Goal: Information Seeking & Learning: Learn about a topic

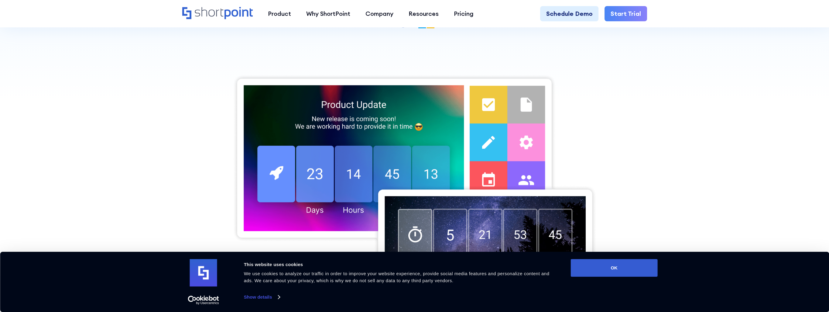
scroll to position [243, 0]
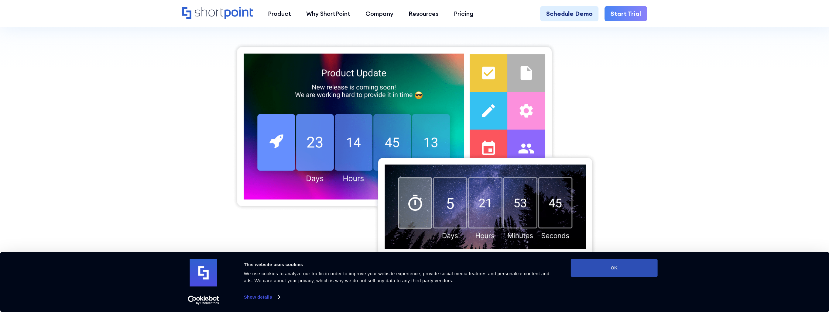
click at [603, 266] on button "OK" at bounding box center [614, 268] width 87 height 18
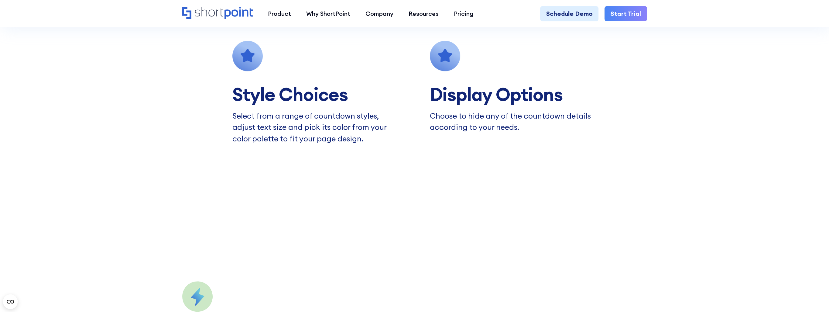
scroll to position [456, 0]
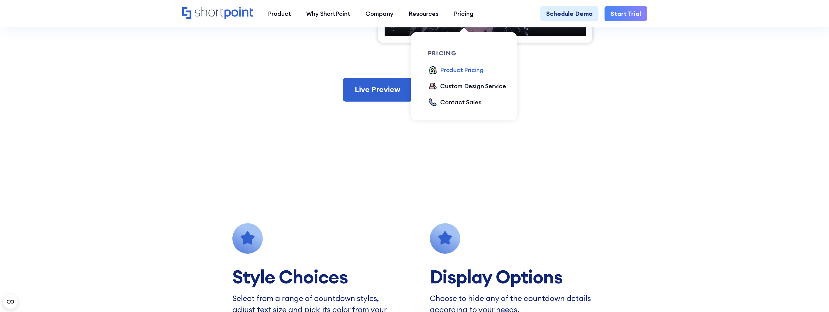
click at [469, 68] on div "Product Pricing" at bounding box center [461, 69] width 43 height 9
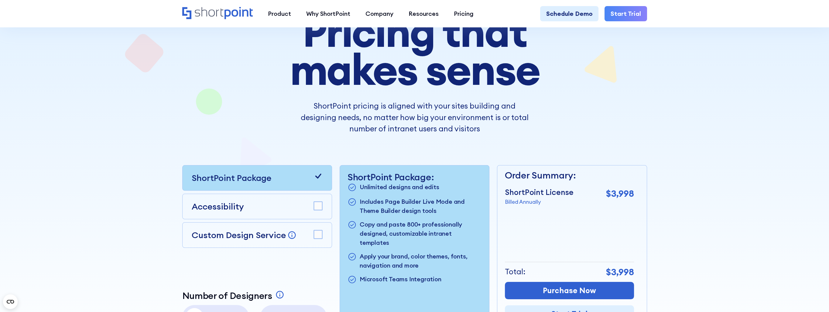
scroll to position [122, 0]
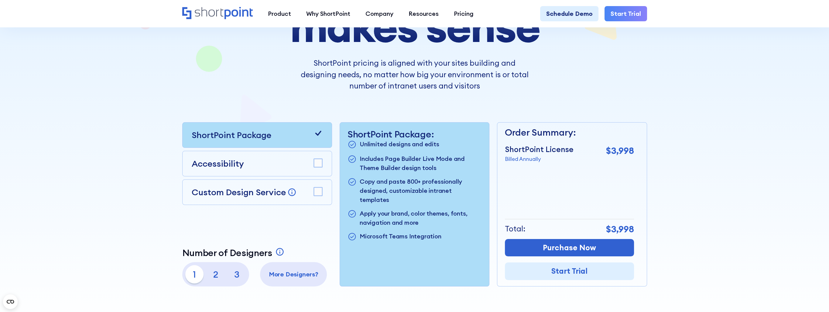
click at [235, 273] on p "3" at bounding box center [237, 274] width 18 height 18
click at [198, 274] on p "1" at bounding box center [194, 274] width 18 height 18
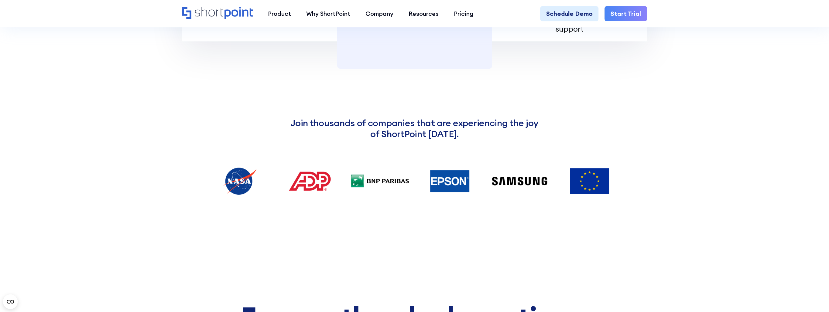
scroll to position [1064, 0]
